Goal: Task Accomplishment & Management: Complete application form

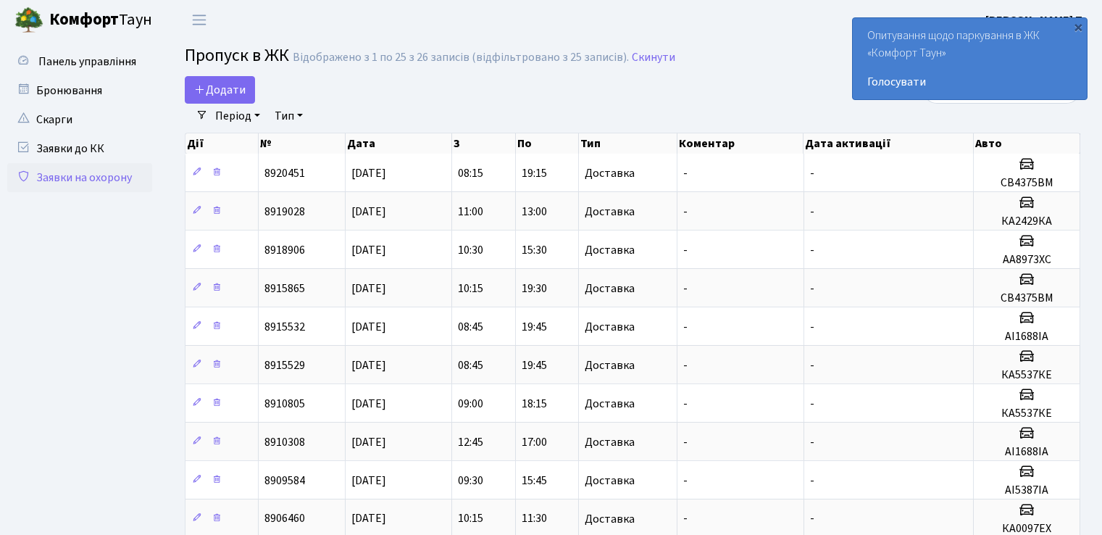
select select "25"
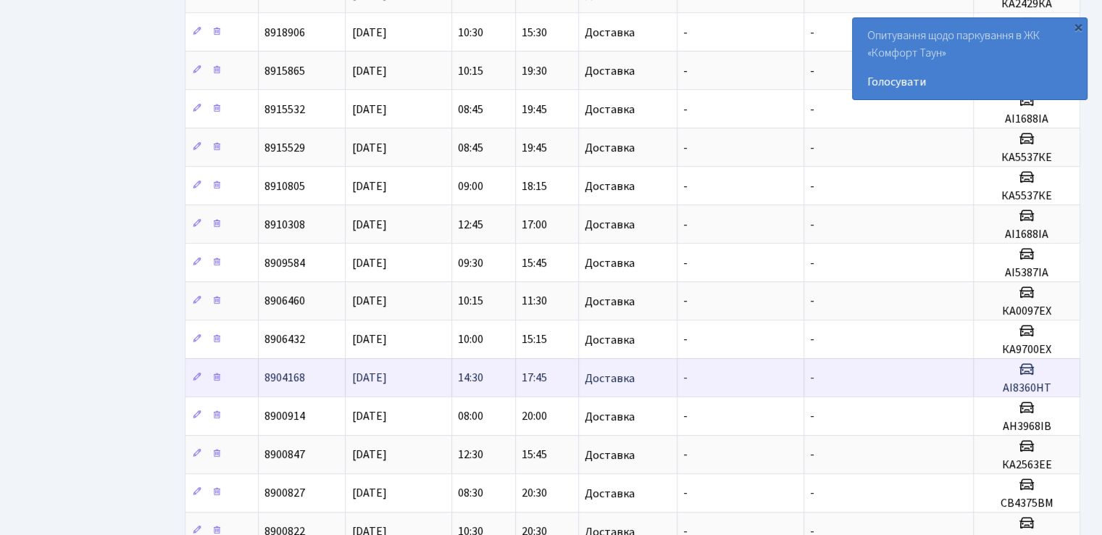
scroll to position [290, 0]
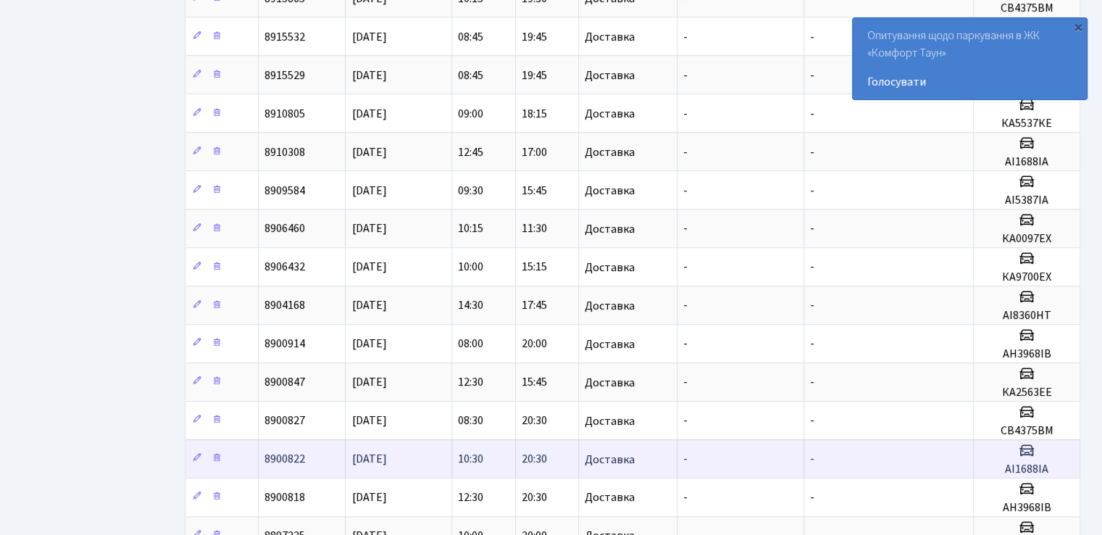
click at [1029, 468] on h5 "АІ1688ІА" at bounding box center [1026, 469] width 94 height 14
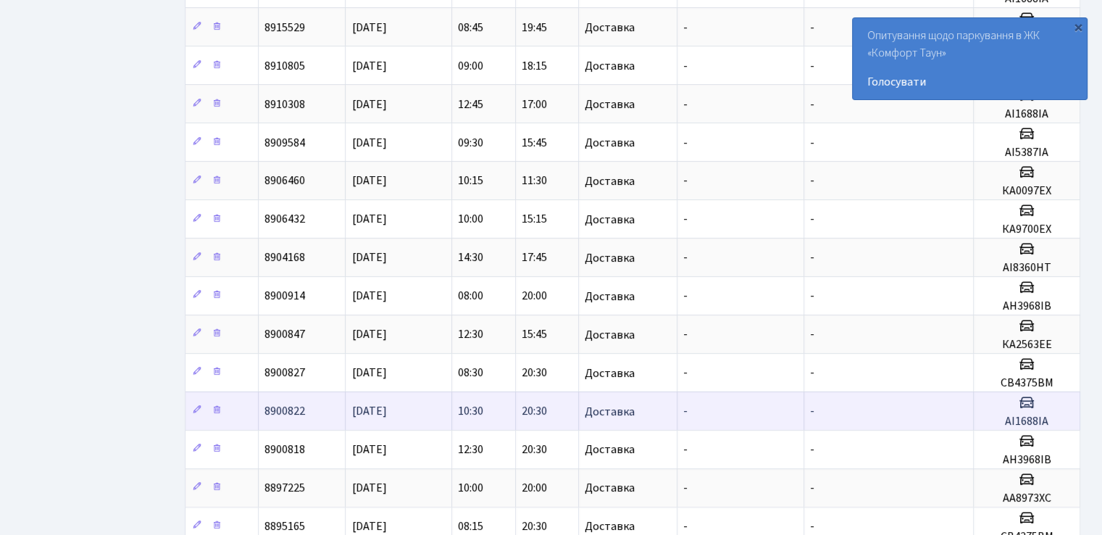
scroll to position [362, 0]
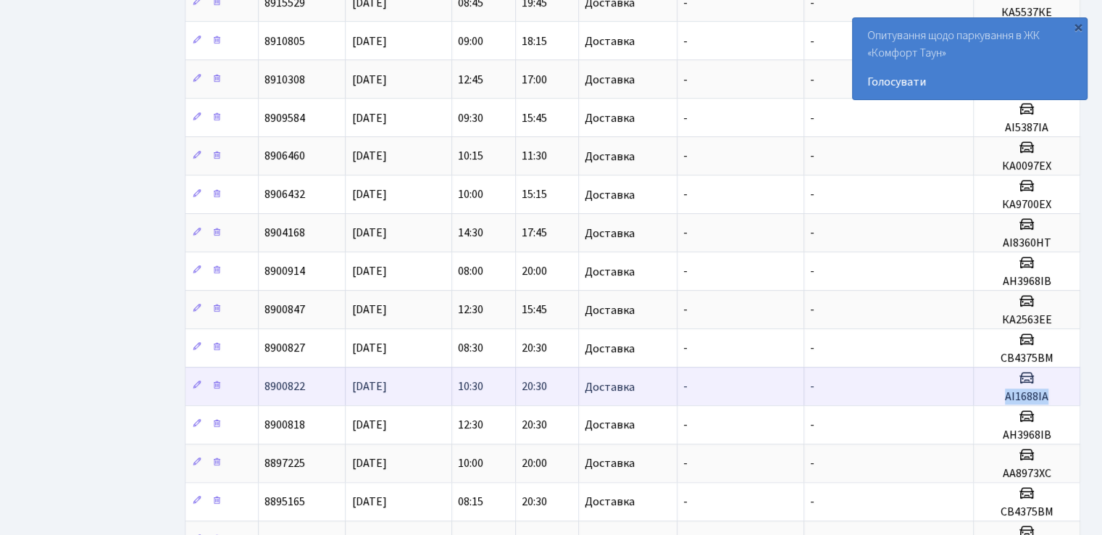
drag, startPoint x: 1055, startPoint y: 392, endPoint x: 983, endPoint y: 389, distance: 71.8
click at [983, 390] on h5 "АІ1688ІА" at bounding box center [1026, 397] width 94 height 14
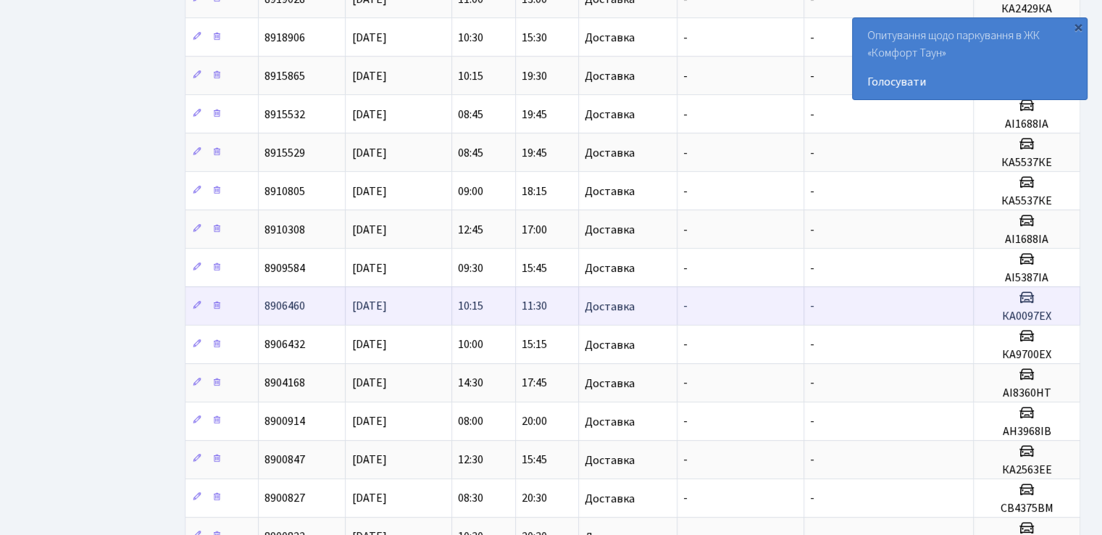
scroll to position [0, 0]
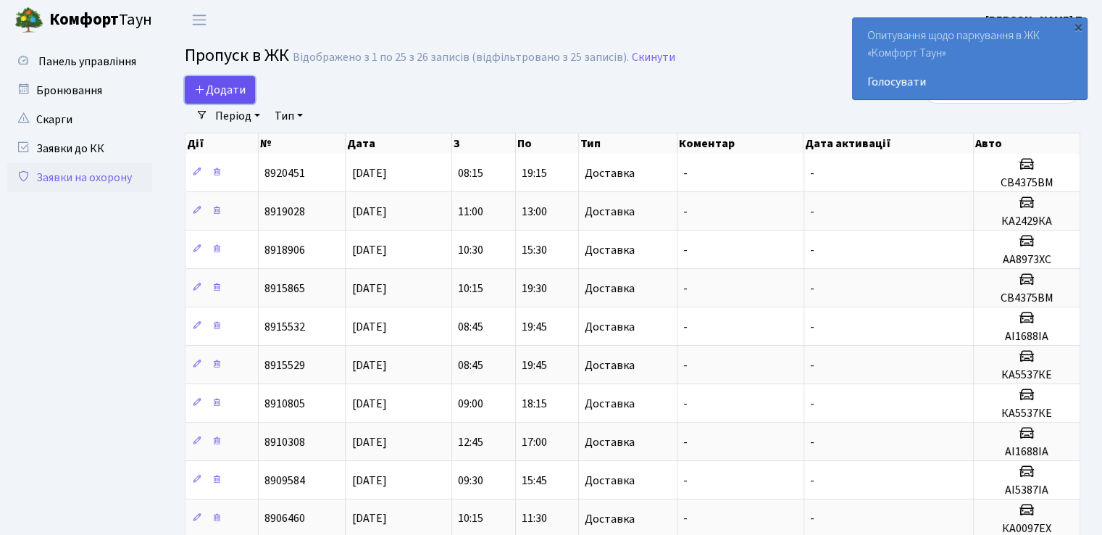
click at [232, 85] on span "Додати" at bounding box center [219, 90] width 51 height 16
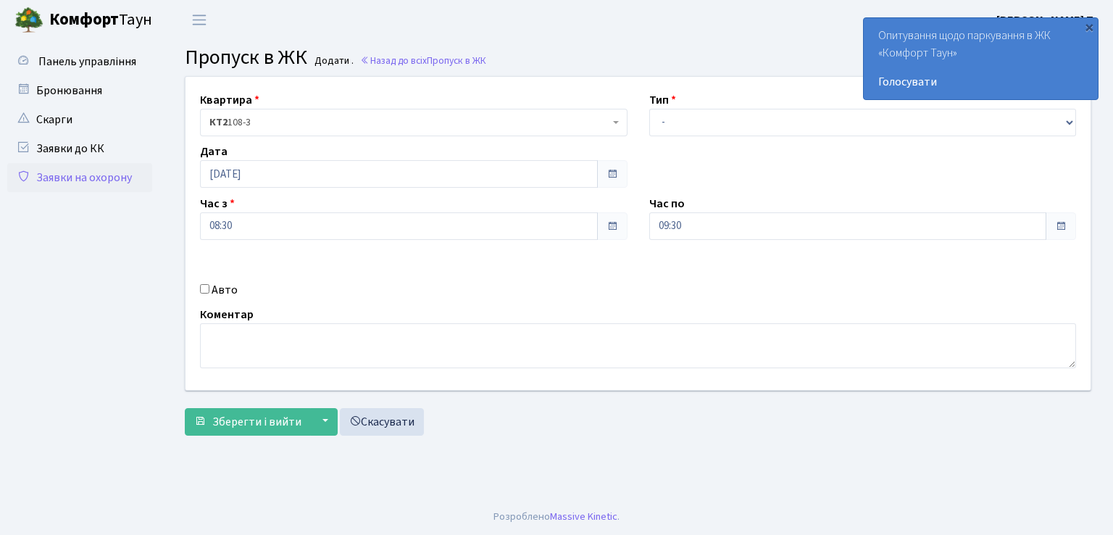
click at [215, 293] on label "Авто" at bounding box center [225, 289] width 26 height 17
click at [209, 293] on input "Авто" at bounding box center [204, 288] width 9 height 9
checkbox input "true"
click at [763, 290] on input "text" at bounding box center [862, 278] width 427 height 28
type input "АІ1688ІА"
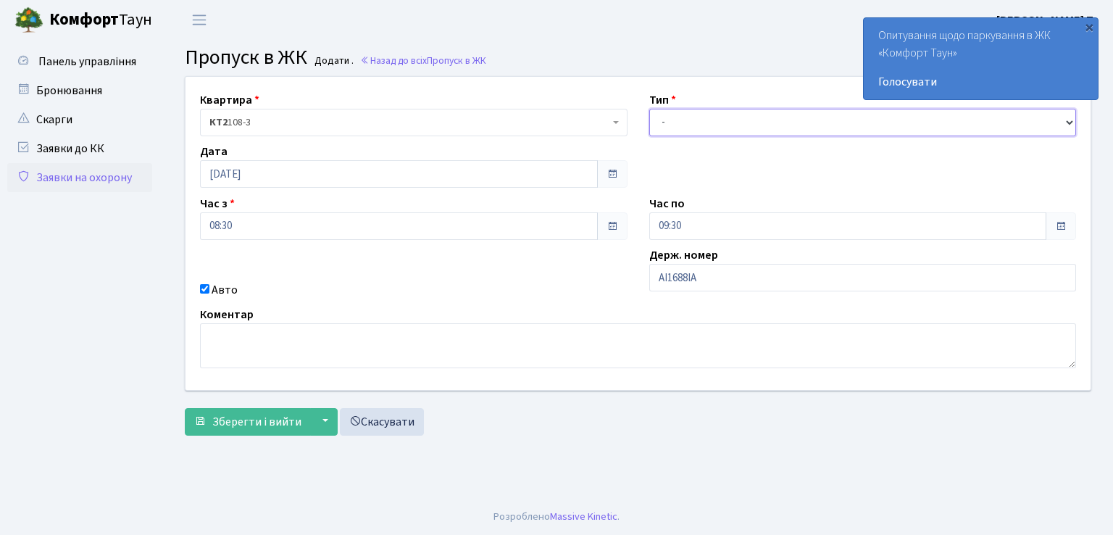
click at [681, 125] on select "- Доставка Таксі Гості Сервіс" at bounding box center [862, 123] width 427 height 28
select select "1"
click at [649, 109] on select "- Доставка Таксі Гості Сервіс" at bounding box center [862, 123] width 427 height 28
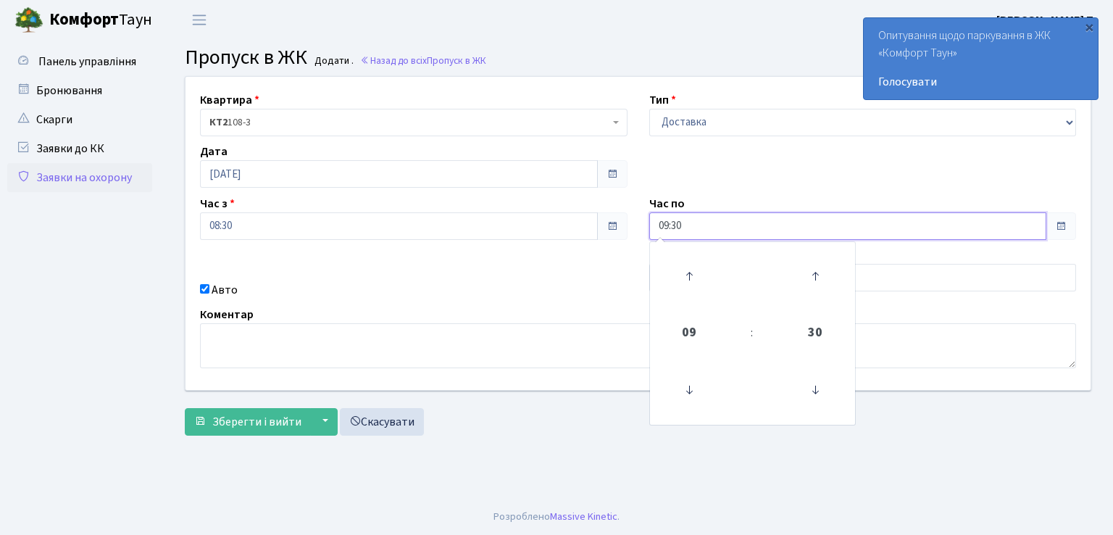
click at [759, 225] on input "09:30" at bounding box center [848, 226] width 398 height 28
click at [691, 274] on icon at bounding box center [688, 275] width 39 height 39
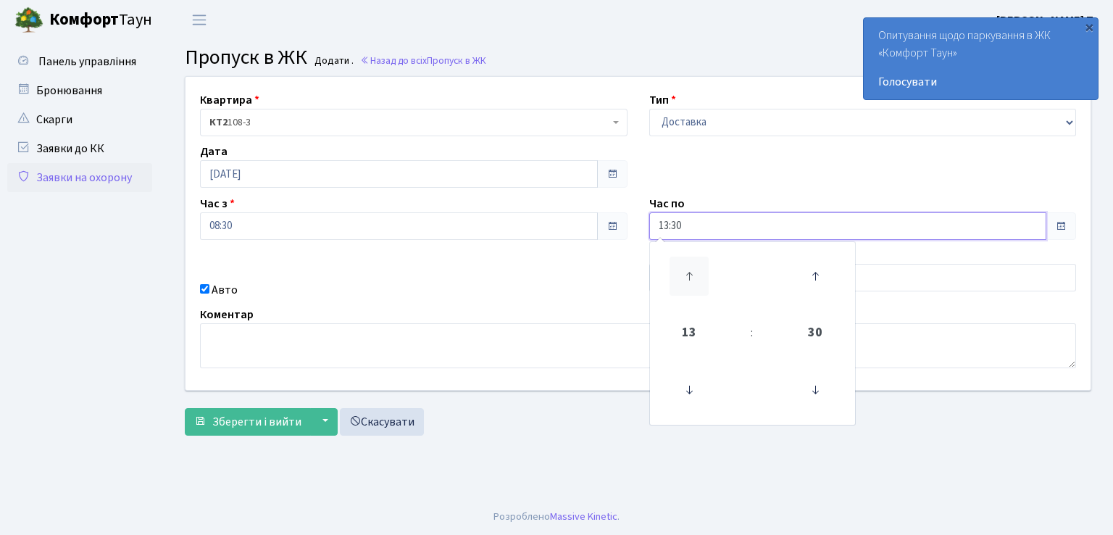
click at [691, 274] on icon at bounding box center [688, 275] width 39 height 39
click at [692, 274] on icon at bounding box center [688, 275] width 39 height 39
click at [693, 274] on icon at bounding box center [688, 275] width 39 height 39
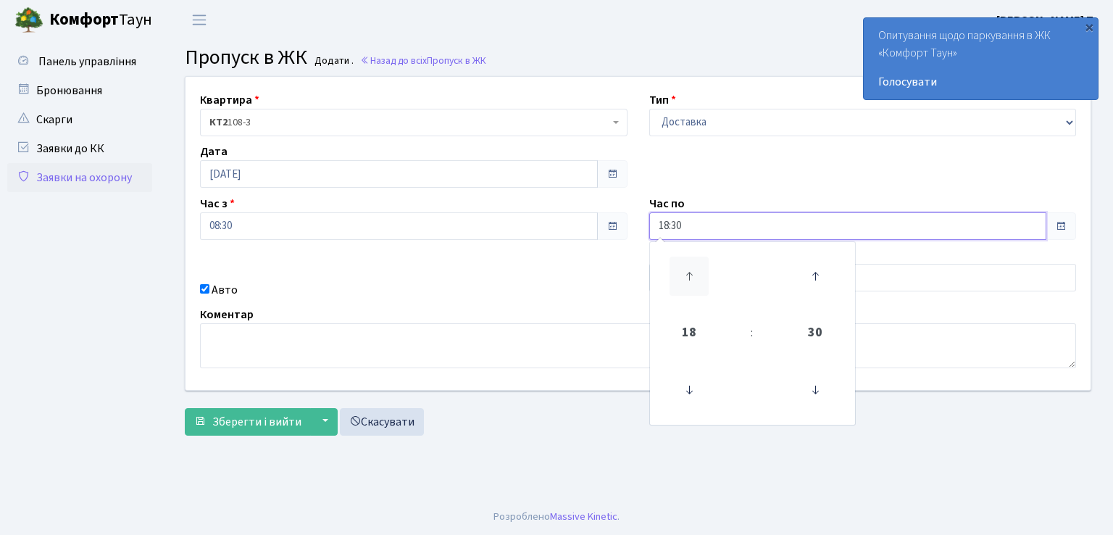
click at [694, 274] on icon at bounding box center [688, 275] width 39 height 39
type input "19:30"
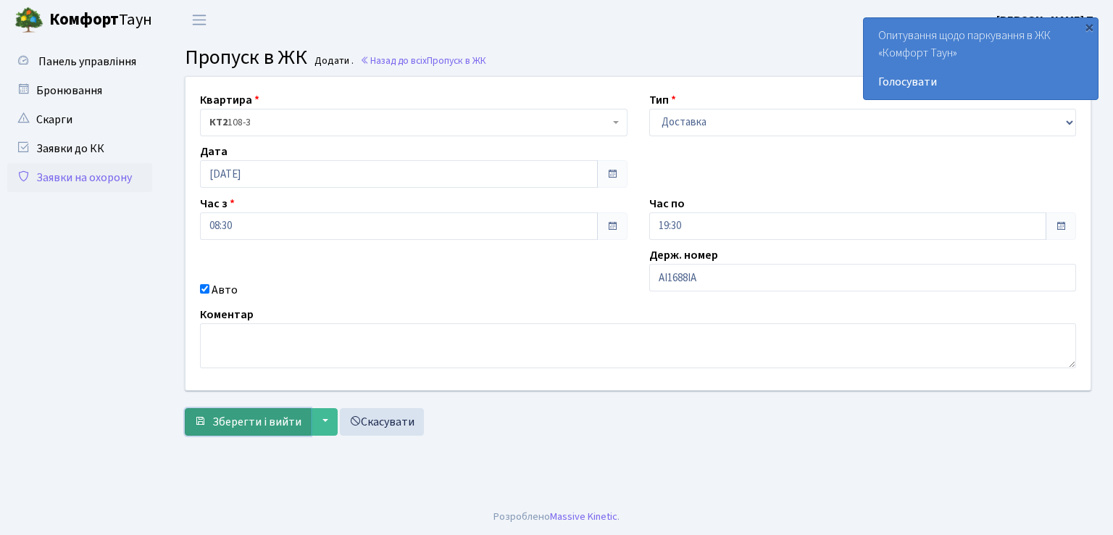
click at [277, 417] on span "Зберегти і вийти" at bounding box center [256, 422] width 89 height 16
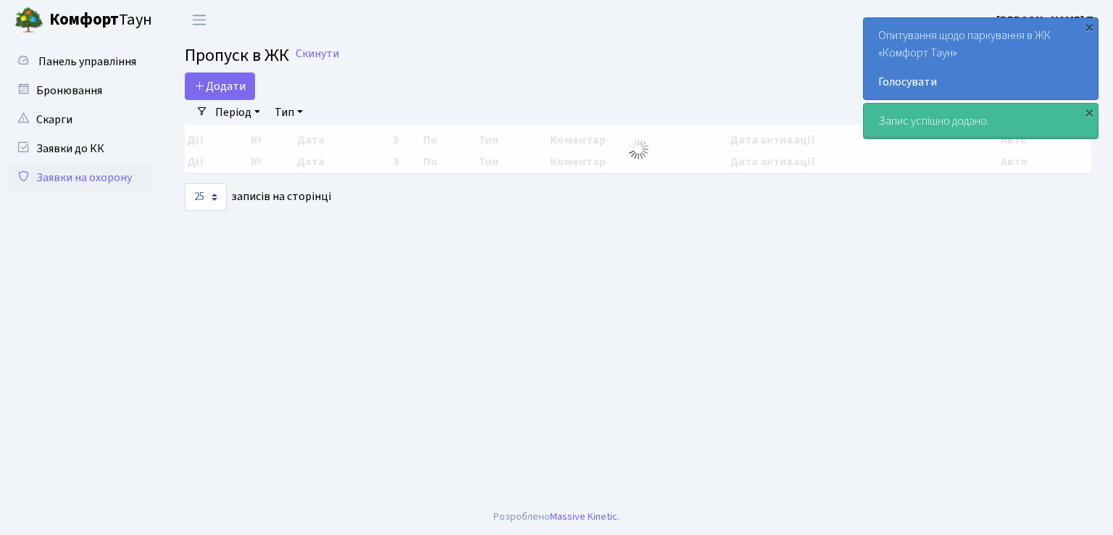
select select "25"
